Goal: Obtain resource: Download file/media

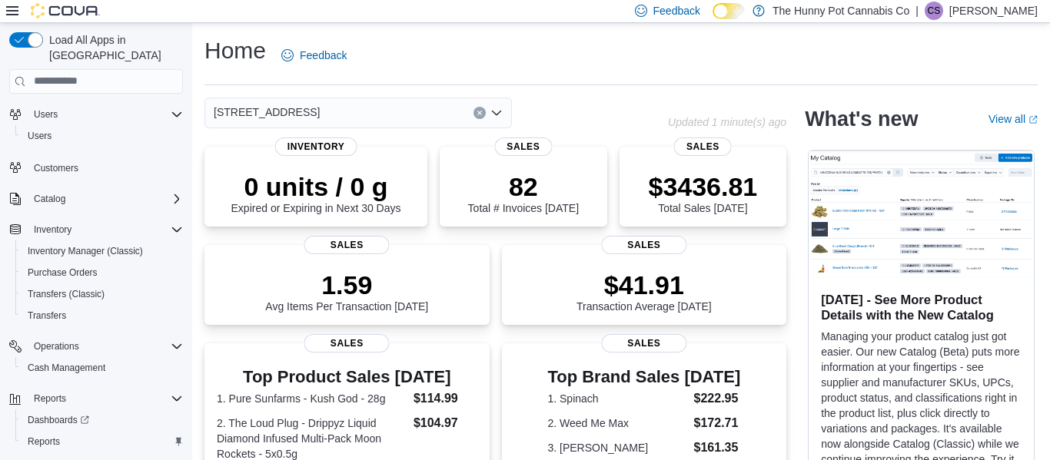
scroll to position [70, 0]
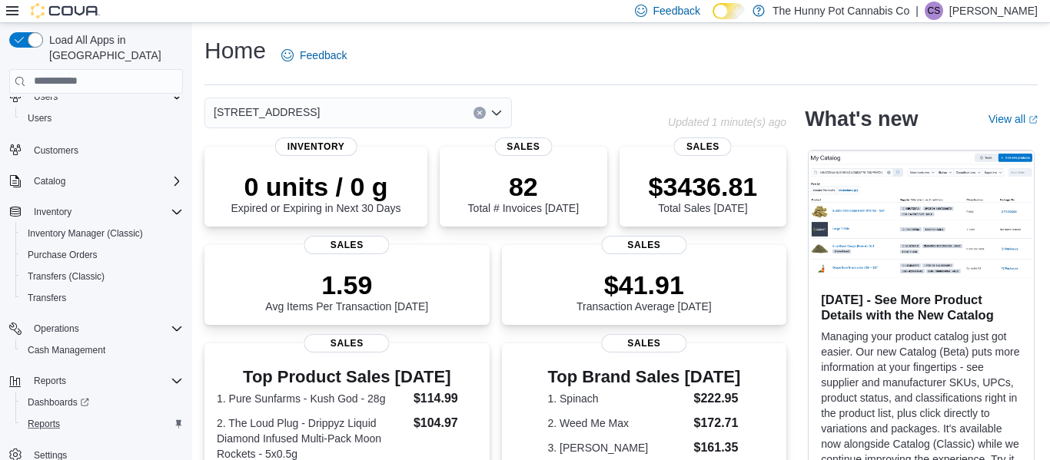
click at [67, 415] on div "Reports" at bounding box center [102, 424] width 161 height 18
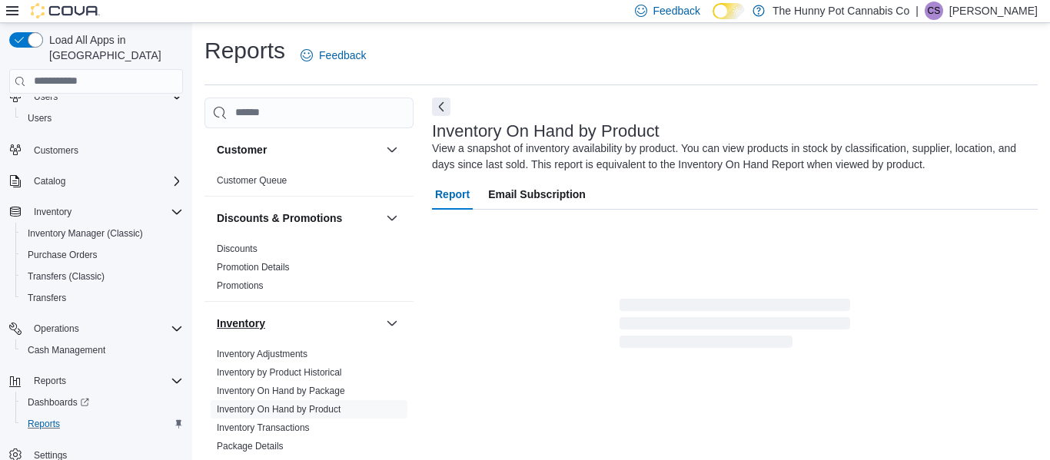
scroll to position [86, 0]
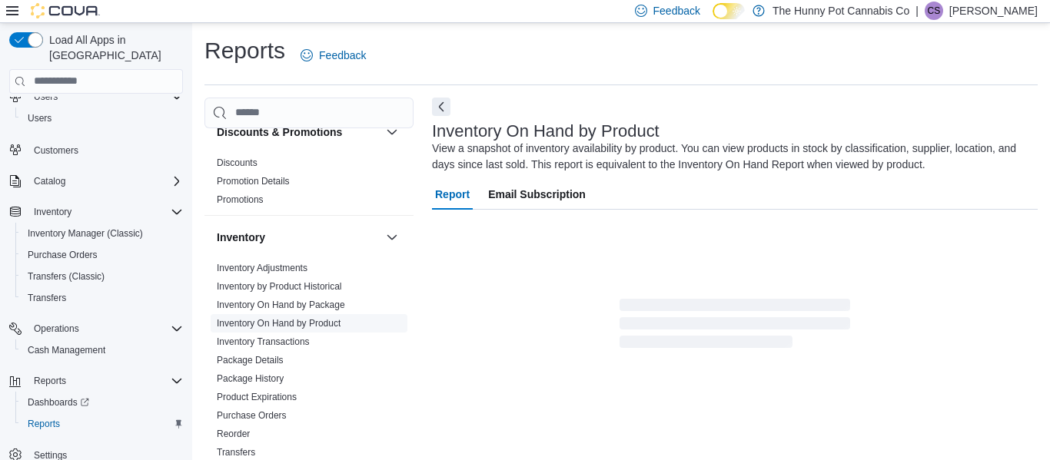
click at [338, 321] on link "Inventory On Hand by Product" at bounding box center [279, 323] width 124 height 11
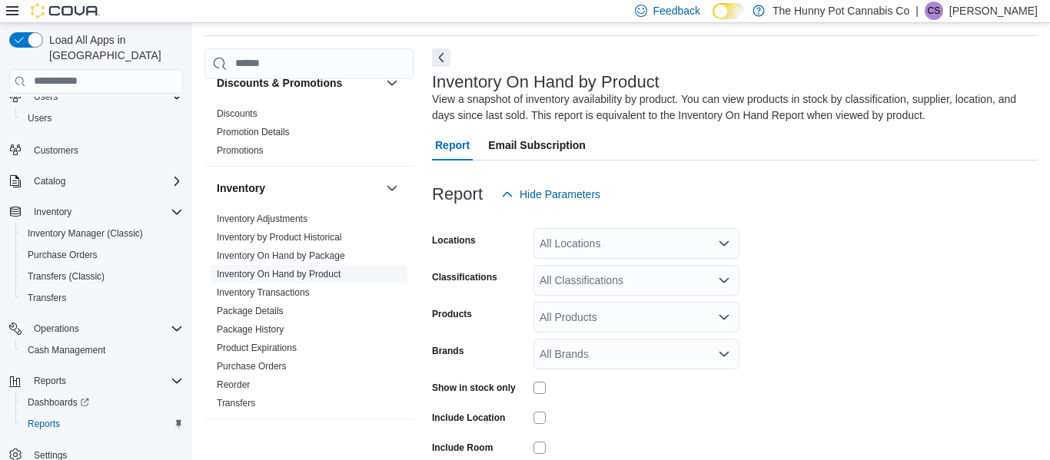
scroll to position [52, 0]
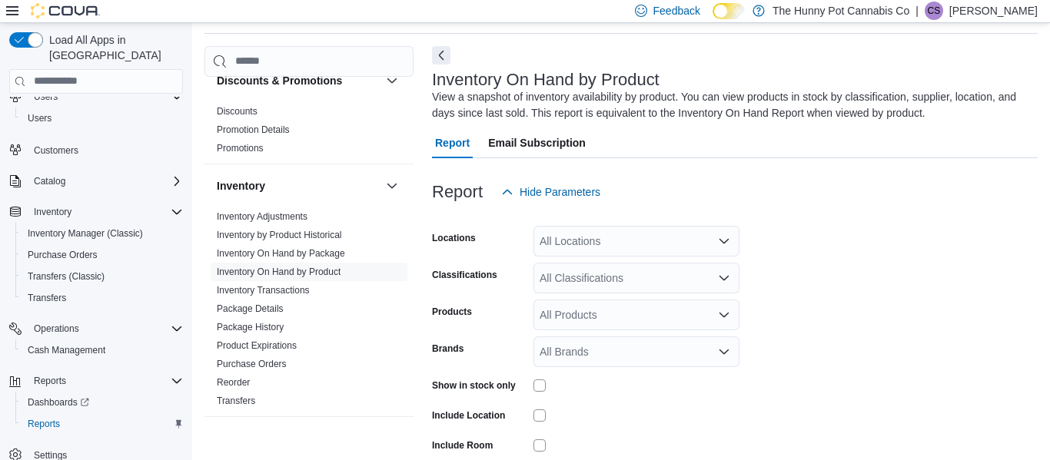
click at [661, 241] on div "All Locations" at bounding box center [636, 241] width 206 height 31
type input "**"
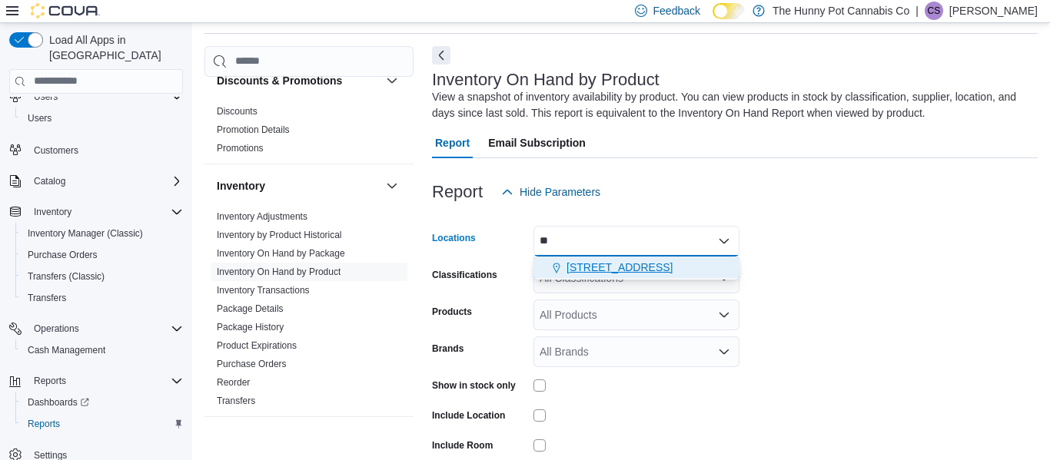
click at [689, 267] on div "7481 Oakwood Drive" at bounding box center [637, 267] width 188 height 15
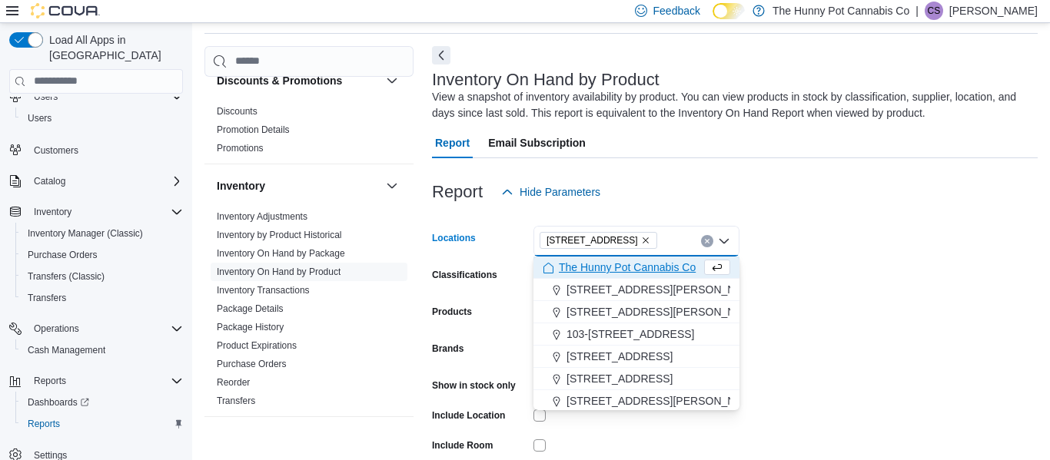
click at [801, 280] on form "Locations 7481 Oakwood Drive Combo box. Selected. 7481 Oakwood Drive. Press Bac…" at bounding box center [735, 369] width 606 height 323
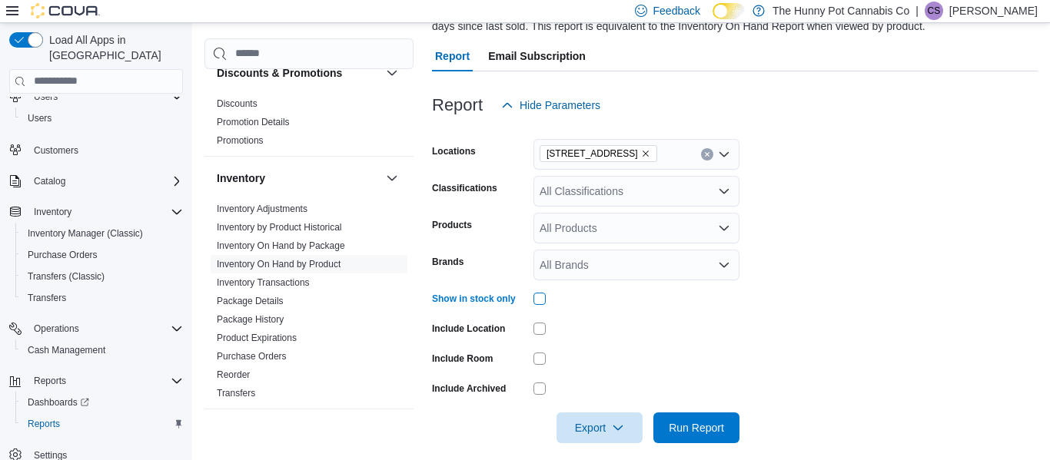
scroll to position [152, 0]
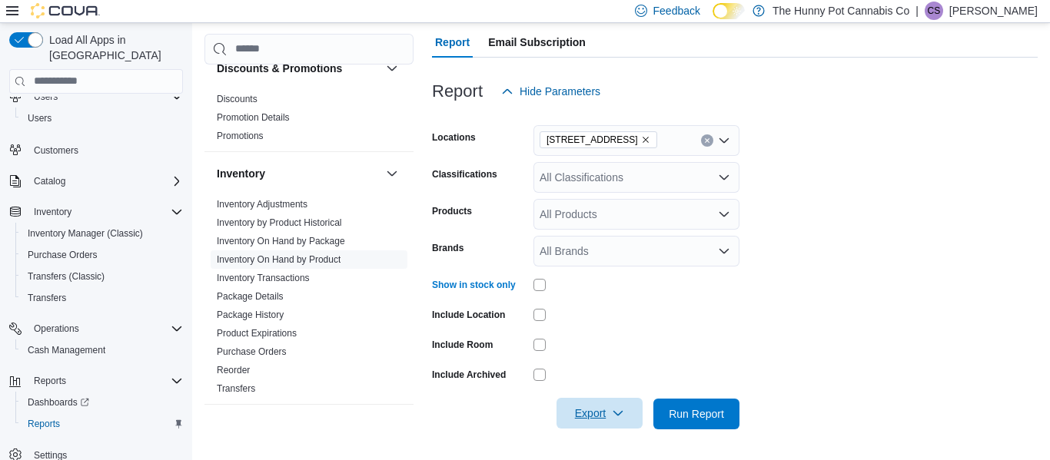
click at [574, 420] on span "Export" at bounding box center [600, 413] width 68 height 31
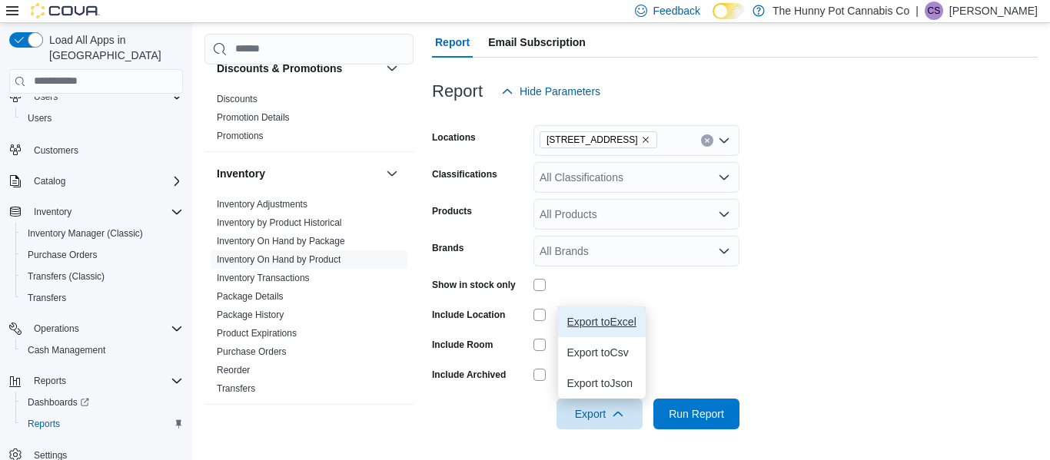
click at [600, 327] on span "Export to Excel" at bounding box center [601, 322] width 69 height 12
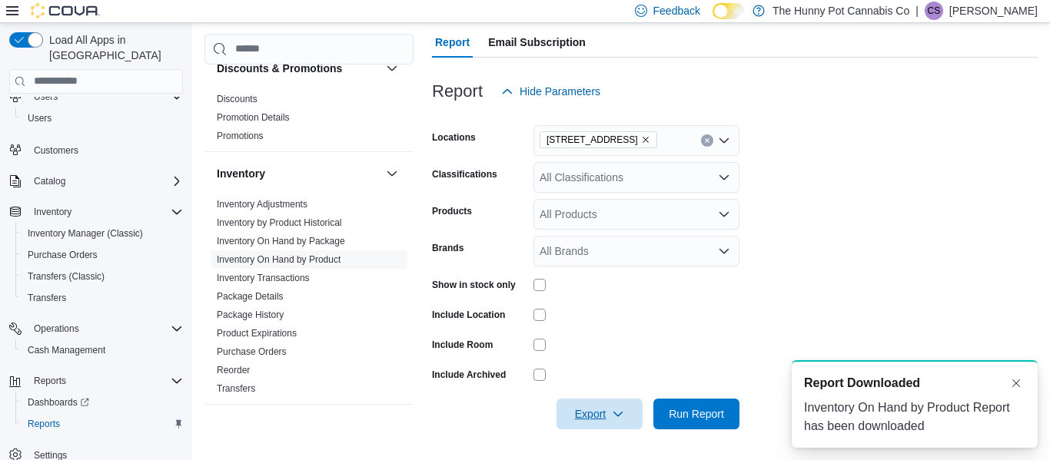
scroll to position [0, 0]
